Goal: Use online tool/utility

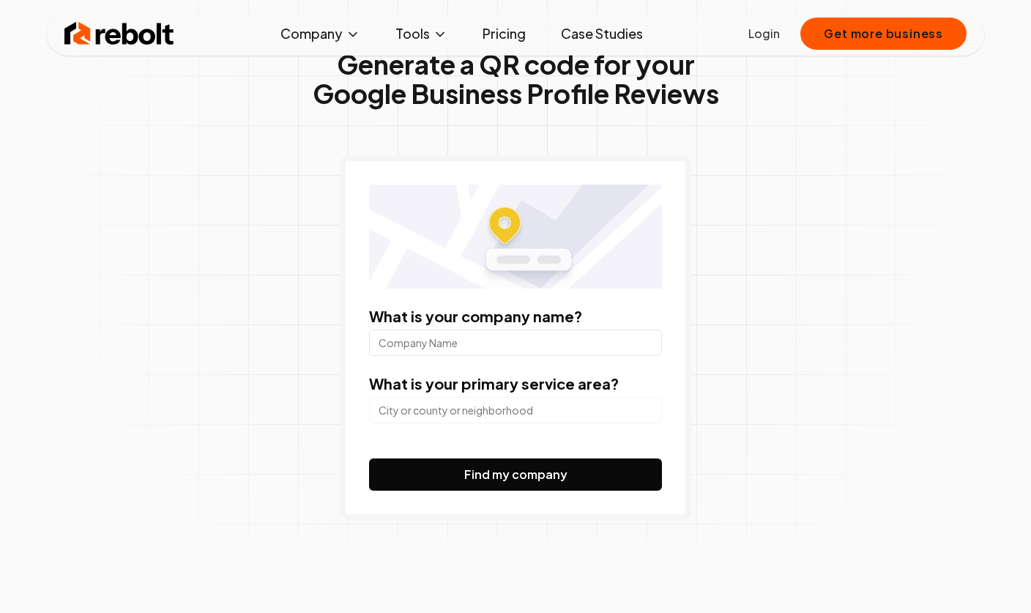
click at [625, 353] on input "What is your company name?" at bounding box center [515, 342] width 293 height 26
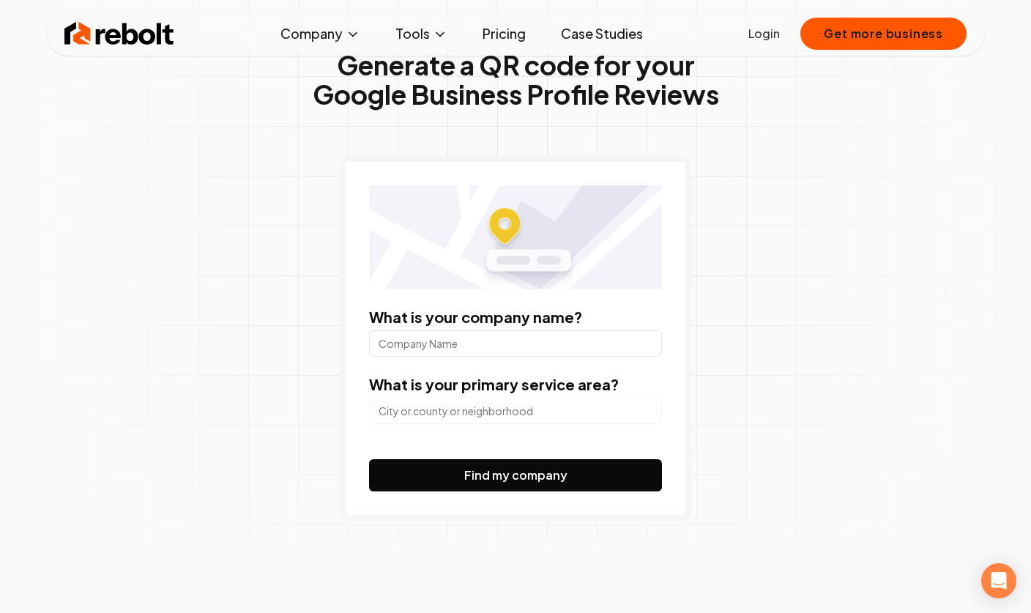
type input "Y"
type input "A"
type input "Y2K Optics Tampines"
click at [633, 413] on input "search" at bounding box center [515, 410] width 293 height 26
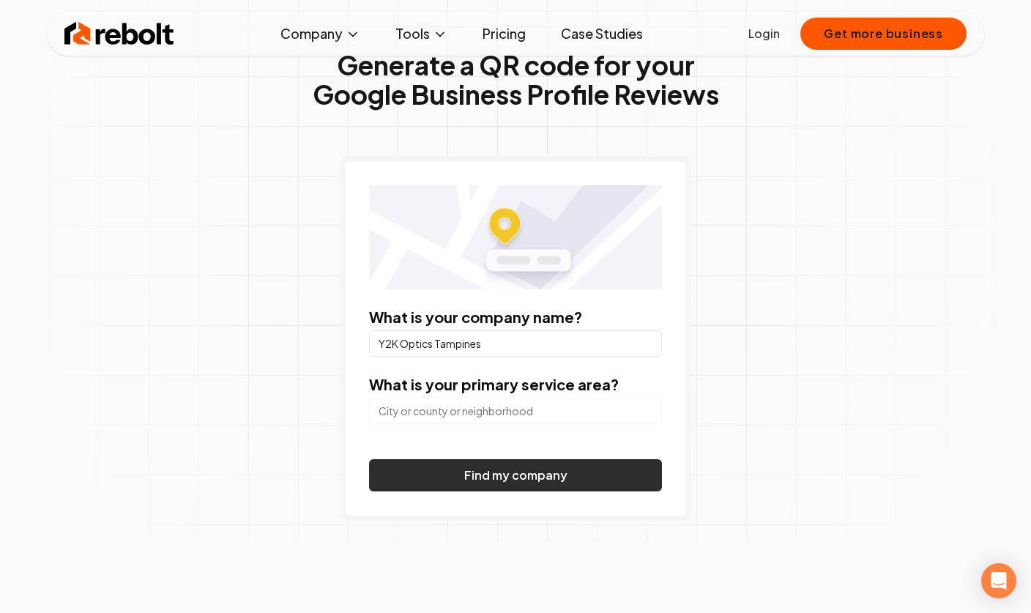
click at [612, 489] on button "Find my company" at bounding box center [515, 475] width 293 height 32
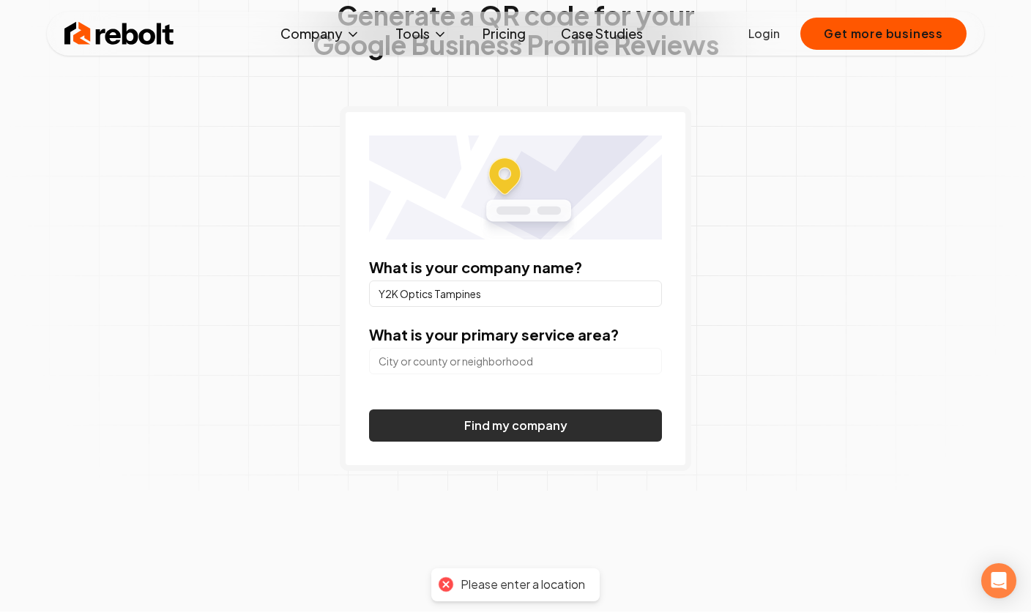
scroll to position [120, 0]
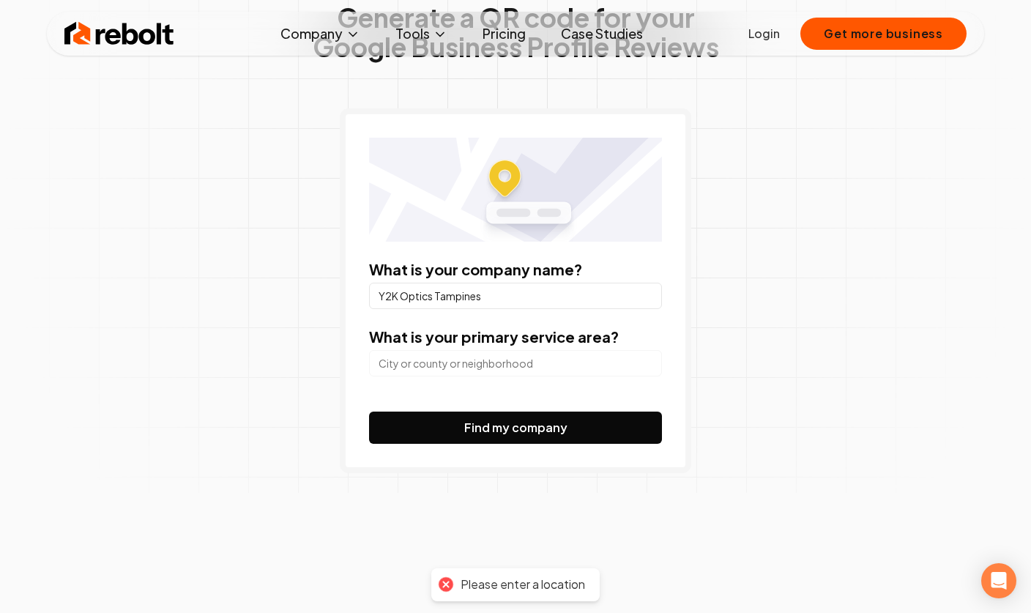
click at [626, 375] on input "search" at bounding box center [515, 363] width 293 height 26
type input "Y"
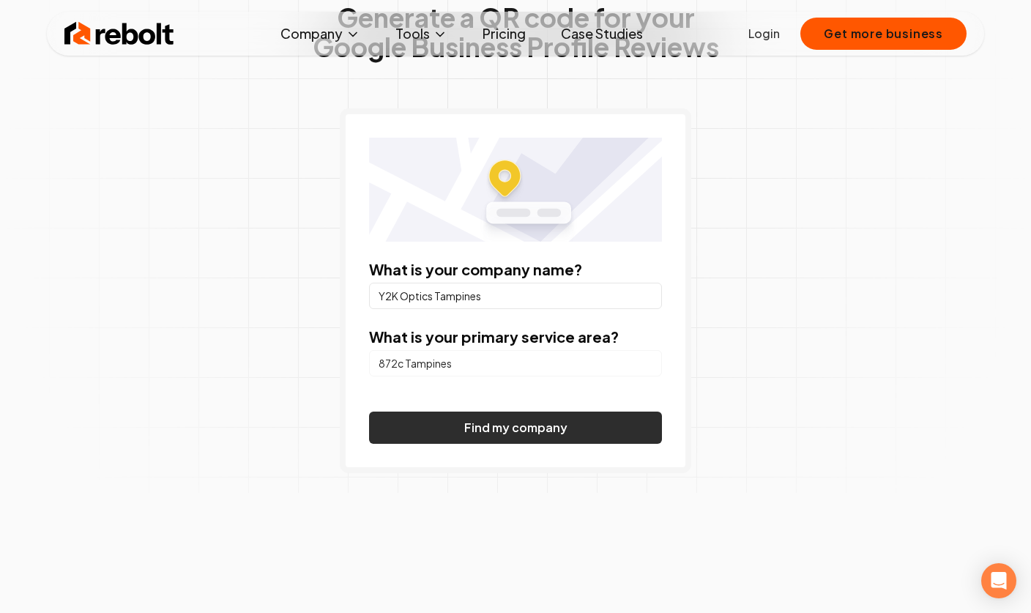
click at [620, 419] on button "Find my company" at bounding box center [515, 427] width 293 height 32
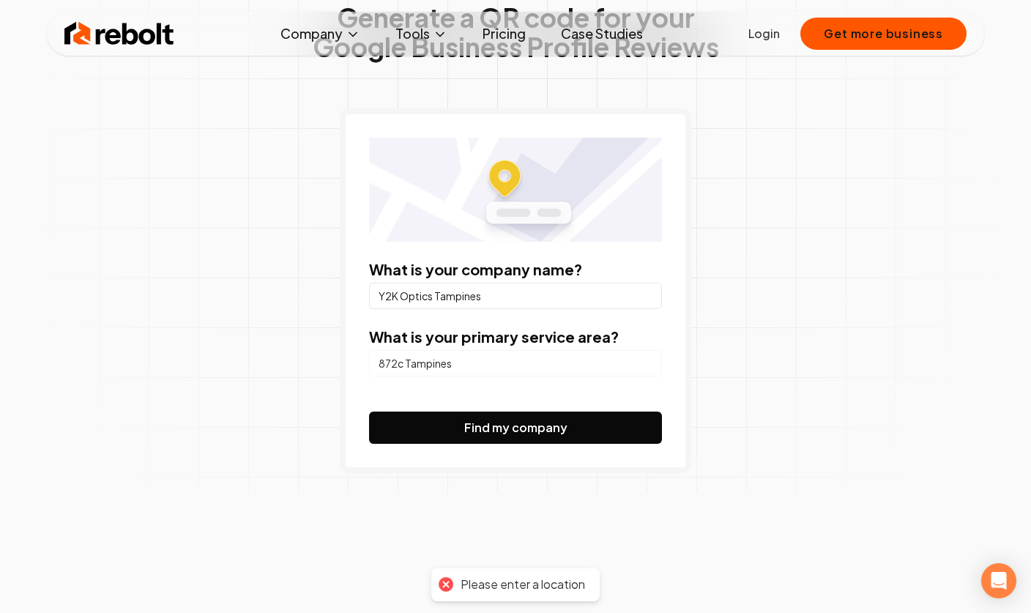
click at [638, 356] on input "872c Tampines" at bounding box center [515, 363] width 293 height 26
click at [632, 359] on input "872c Tampines" at bounding box center [515, 363] width 293 height 26
click at [632, 358] on input "872c Tampines" at bounding box center [515, 363] width 293 height 26
click at [629, 363] on input "872c Tampines" at bounding box center [515, 363] width 293 height 26
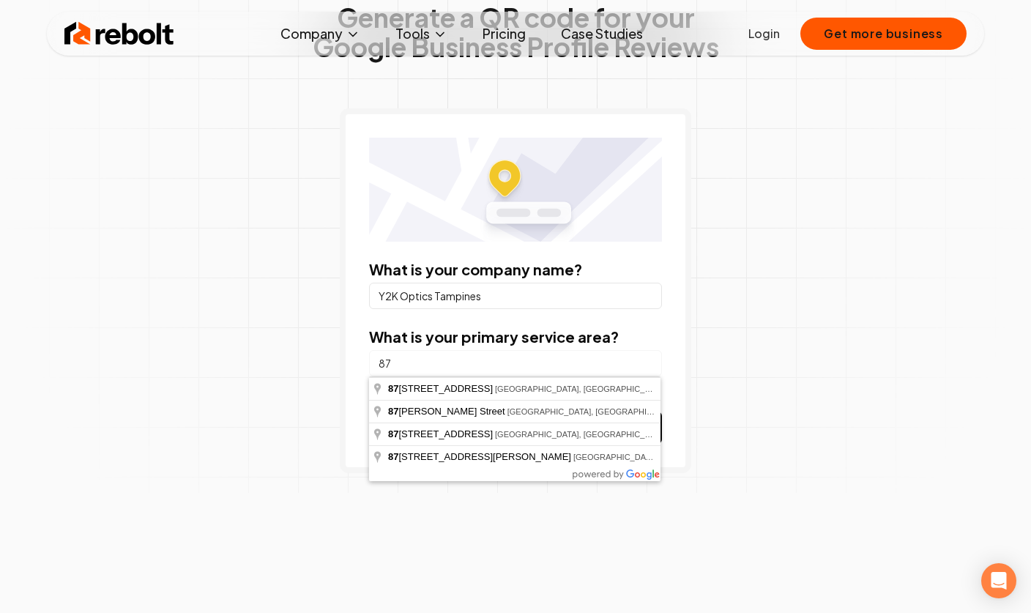
type input "8"
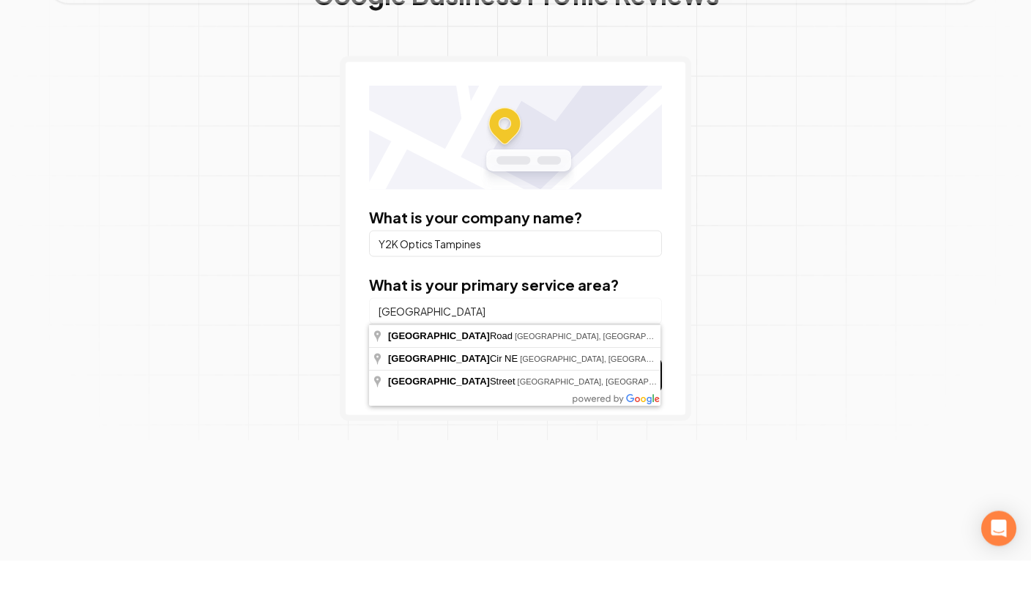
type input "[GEOGRAPHIC_DATA]"
click at [793, 255] on div "Generate a QR code for your Google Business Profile Reviews What is your compan…" at bounding box center [516, 267] width 750 height 692
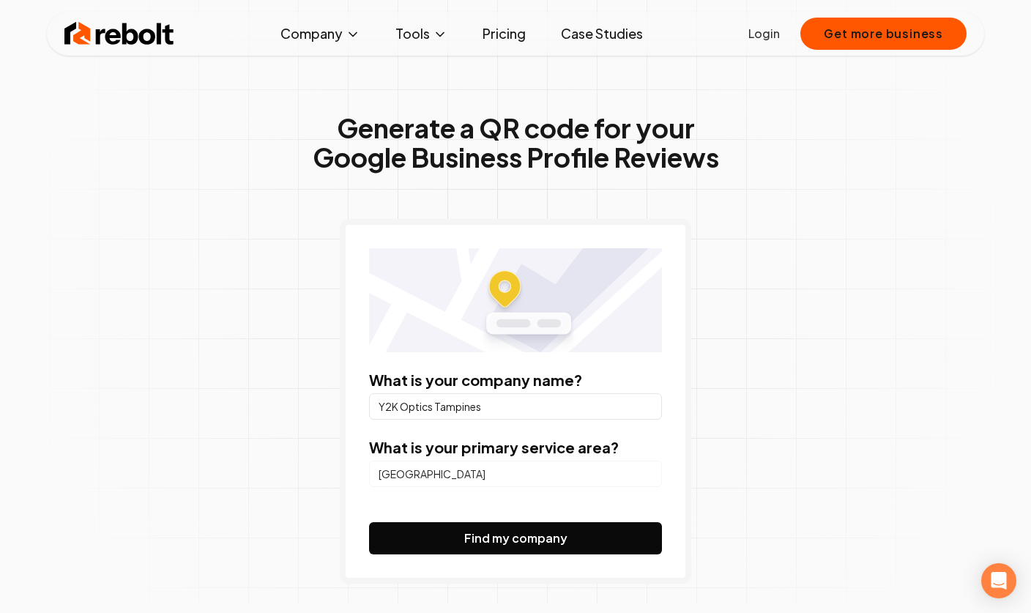
scroll to position [0, 0]
